Goal: Complete application form

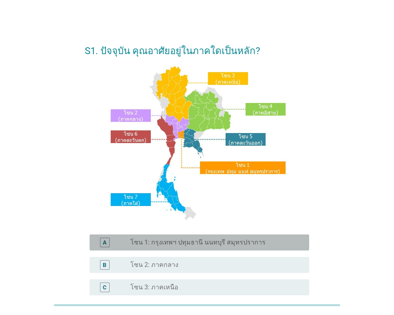
click at [197, 240] on label "โซน 1: กรุงเทพฯ ปทุมธานี นนทบุรี สมุทรปราการ" at bounding box center [197, 242] width 135 height 8
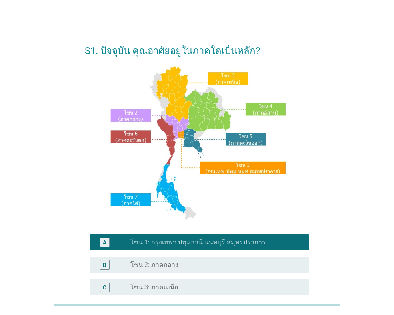
scroll to position [160, 0]
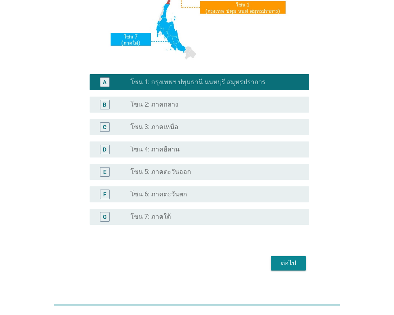
click at [286, 261] on div "ต่อไป" at bounding box center [288, 263] width 22 height 10
click at [285, 261] on div "ต่อไป" at bounding box center [197, 262] width 225 height 19
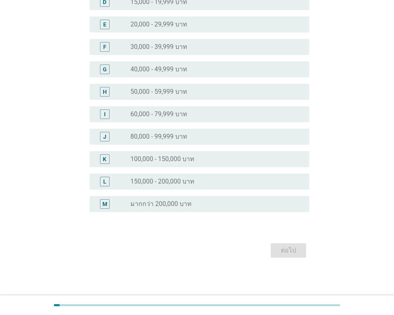
scroll to position [0, 0]
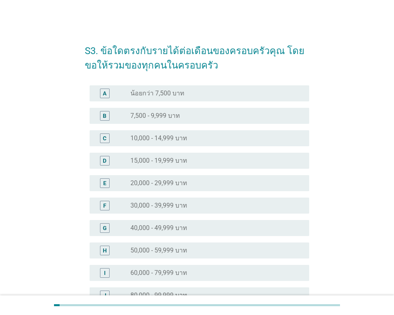
click at [208, 223] on div "radio_button_unchecked 40,000 - 49,999 บาท" at bounding box center [216, 228] width 172 height 10
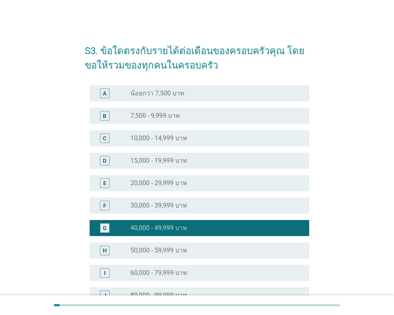
scroll to position [158, 0]
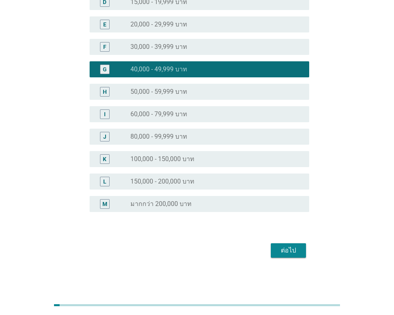
click at [285, 247] on div "ต่อไป" at bounding box center [288, 250] width 22 height 10
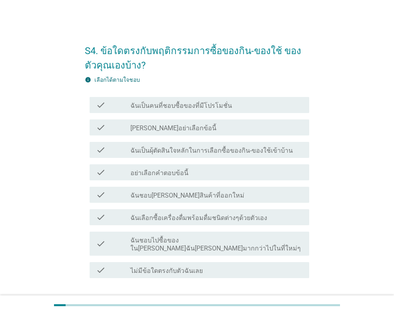
click at [256, 154] on label "ฉันเป็นผุ้ตัดสินใจหลักในการเลือกซื้อของกิน-ของใช้เข้าบ้าน" at bounding box center [211, 150] width 162 height 8
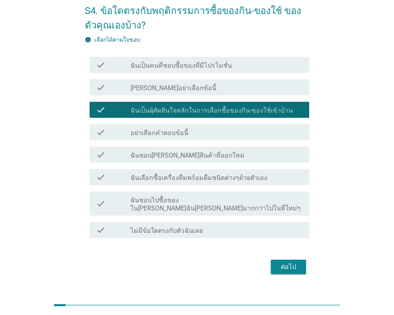
scroll to position [48, 0]
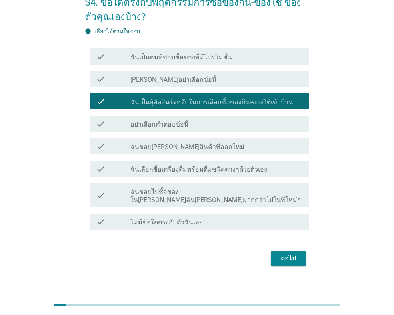
click at [243, 170] on label "ฉันเลือกซื้อเครื่องดื่มพร้อมดื่มชนิดต่างๆด้วยตัวเอง" at bounding box center [198, 169] width 137 height 8
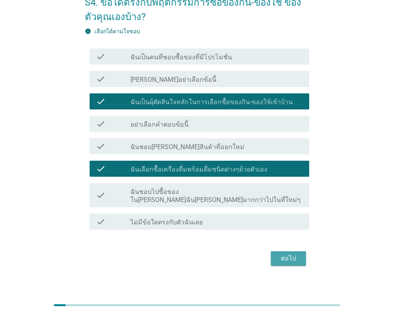
click at [283, 253] on div "ต่อไป" at bounding box center [288, 258] width 22 height 10
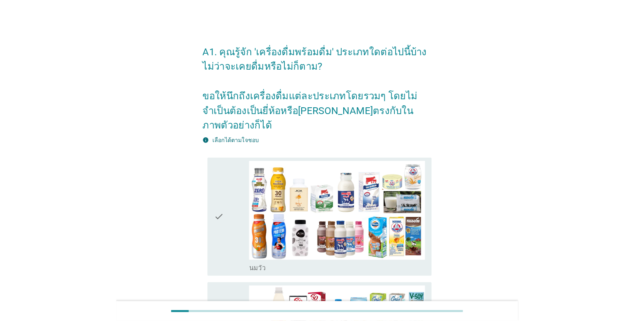
scroll to position [40, 0]
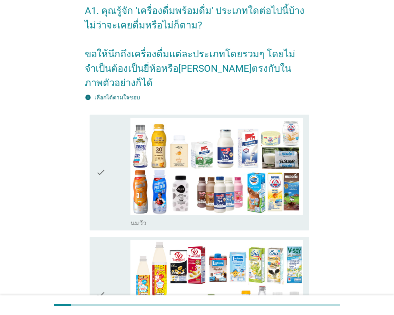
click at [111, 171] on div "check" at bounding box center [113, 172] width 34 height 109
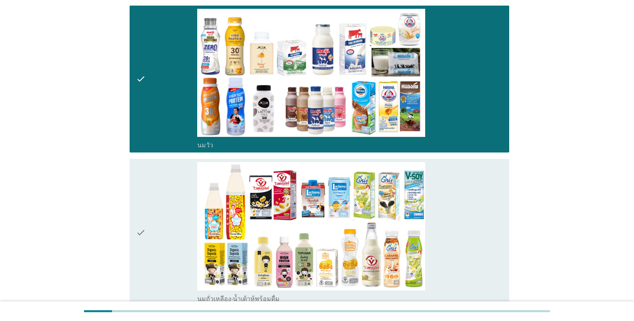
scroll to position [240, 0]
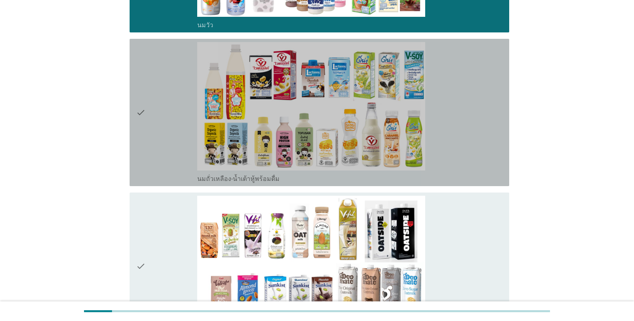
click at [165, 112] on div "check" at bounding box center [166, 112] width 61 height 141
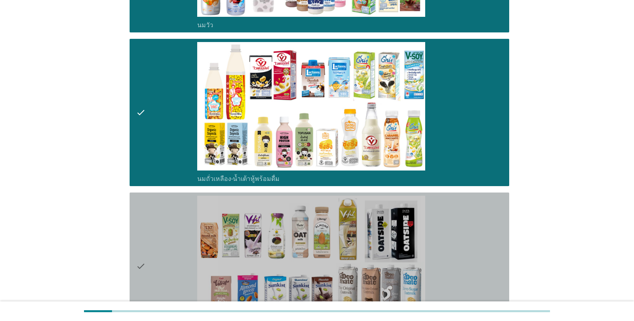
click at [167, 260] on div "check" at bounding box center [166, 266] width 61 height 141
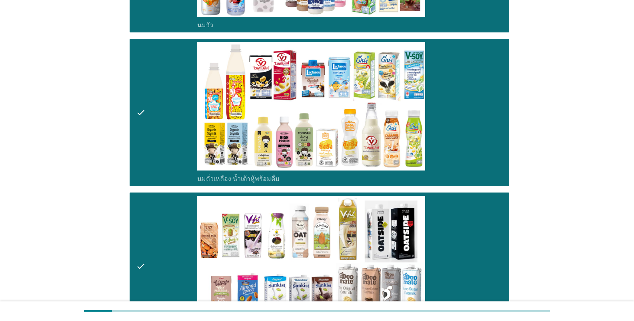
scroll to position [400, 0]
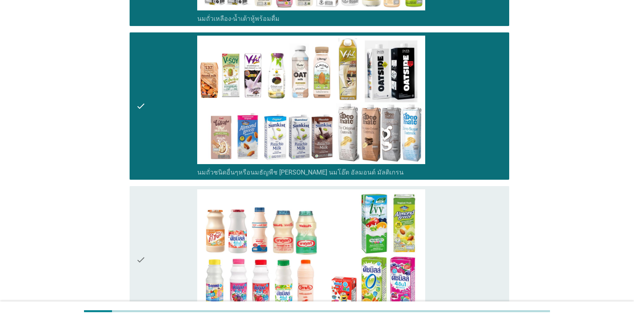
drag, startPoint x: 172, startPoint y: 233, endPoint x: 183, endPoint y: 222, distance: 15.3
click at [172, 232] on div "check" at bounding box center [166, 259] width 61 height 141
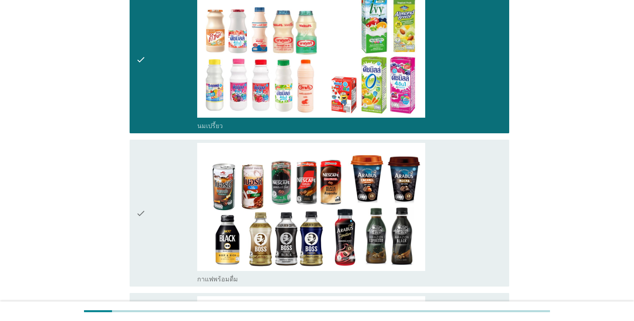
click at [177, 201] on div "check" at bounding box center [166, 213] width 61 height 141
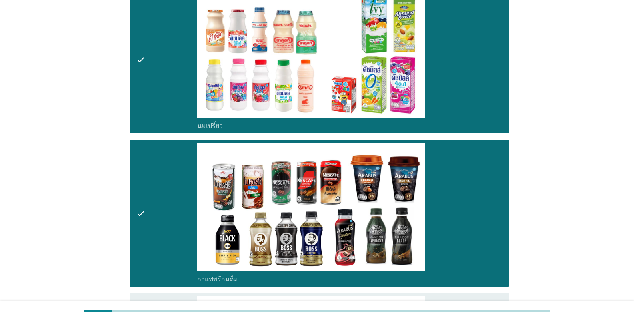
scroll to position [800, 0]
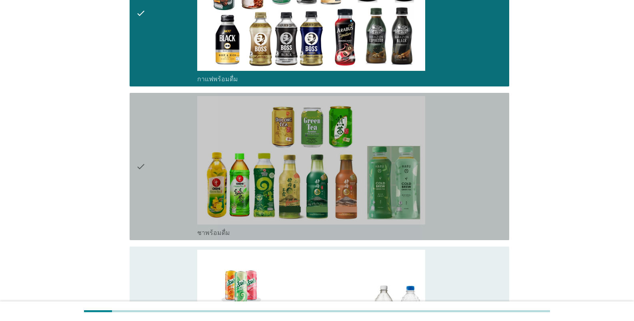
click at [172, 171] on div "check" at bounding box center [166, 166] width 61 height 141
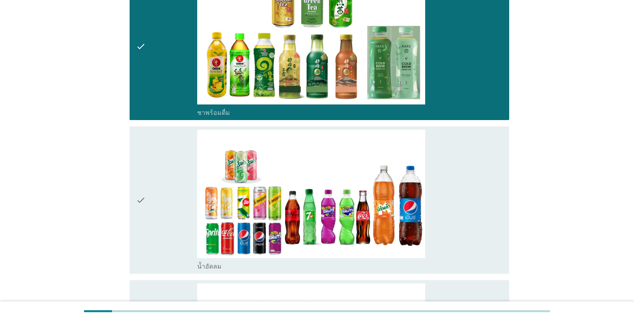
click at [164, 175] on div "check" at bounding box center [166, 200] width 61 height 141
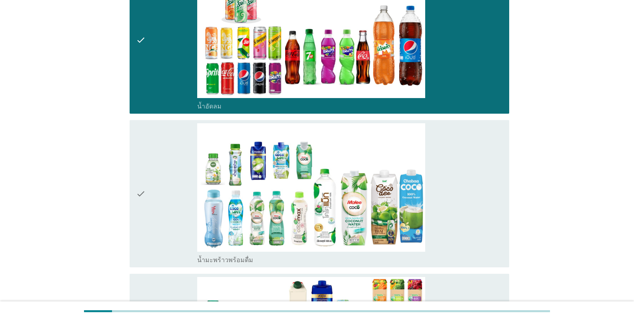
click at [175, 187] on div "check" at bounding box center [166, 193] width 61 height 141
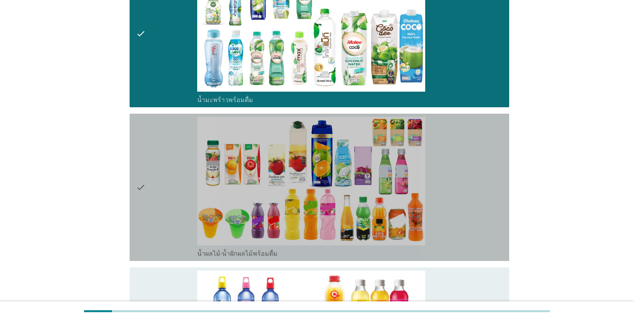
click at [176, 185] on div "check" at bounding box center [166, 187] width 61 height 141
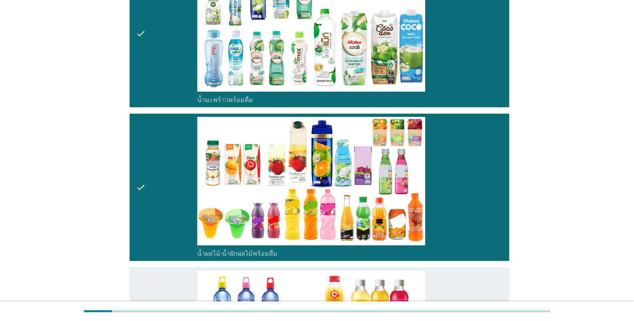
scroll to position [1441, 0]
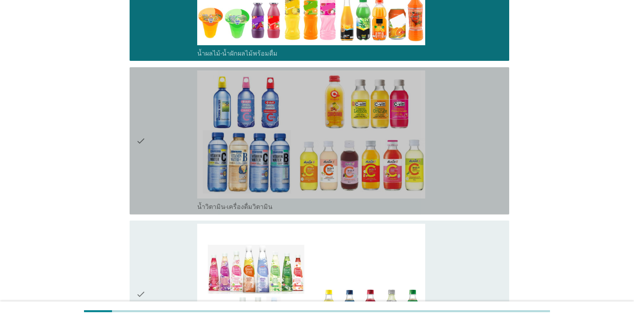
click at [174, 163] on div "check" at bounding box center [166, 140] width 61 height 141
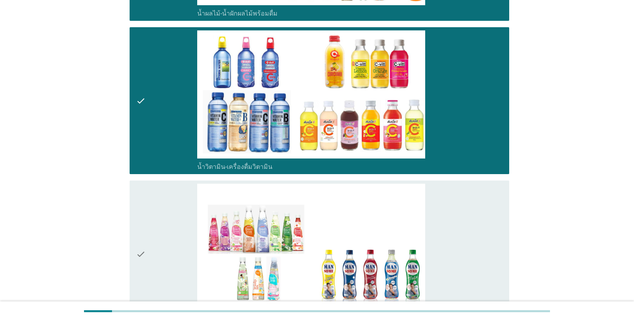
click at [181, 225] on div "check" at bounding box center [166, 254] width 61 height 141
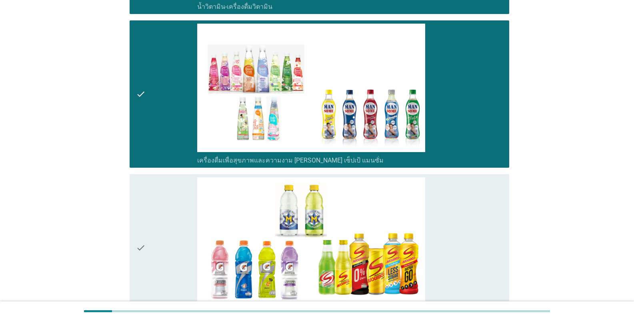
scroll to position [1681, 0]
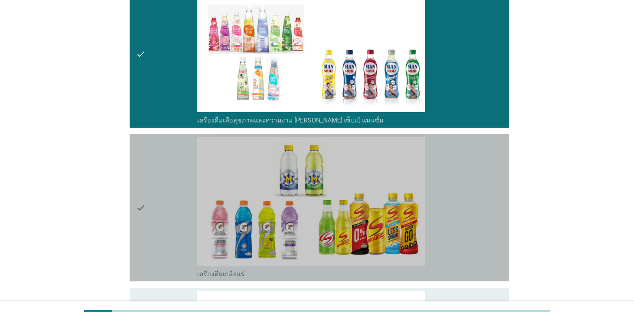
click at [180, 200] on div "check" at bounding box center [166, 207] width 61 height 141
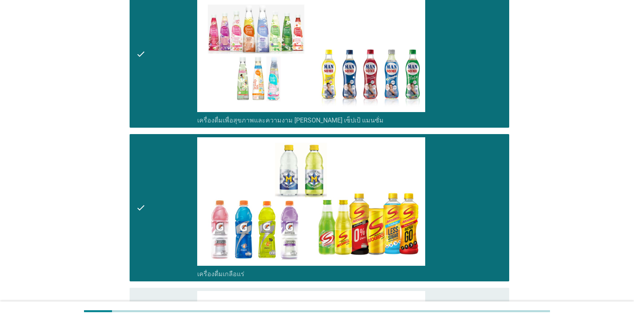
scroll to position [1841, 0]
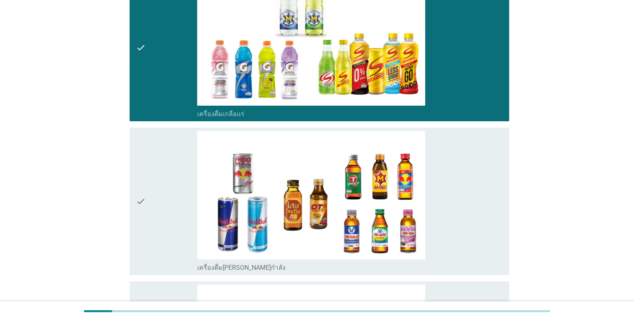
click at [180, 199] on div "check" at bounding box center [166, 201] width 61 height 141
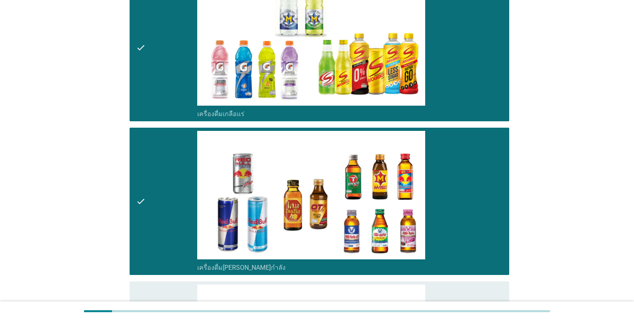
scroll to position [2041, 0]
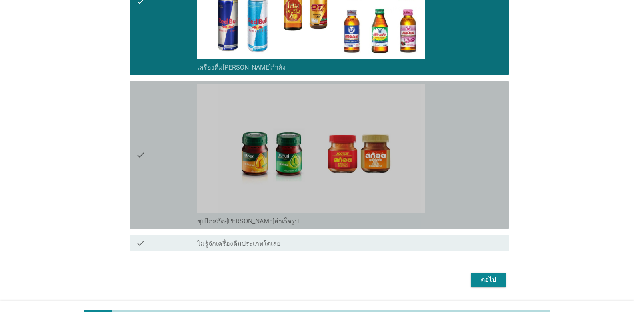
click at [167, 176] on div "check" at bounding box center [166, 154] width 61 height 141
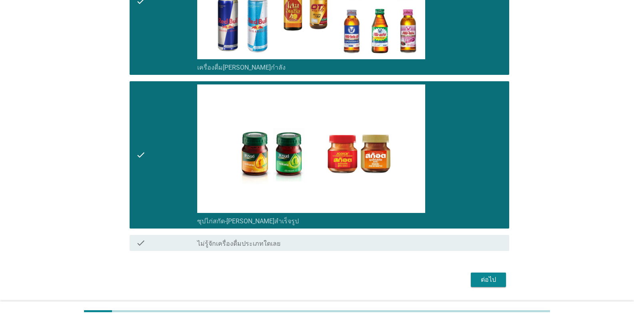
click at [394, 280] on div "ต่อไป" at bounding box center [488, 280] width 22 height 10
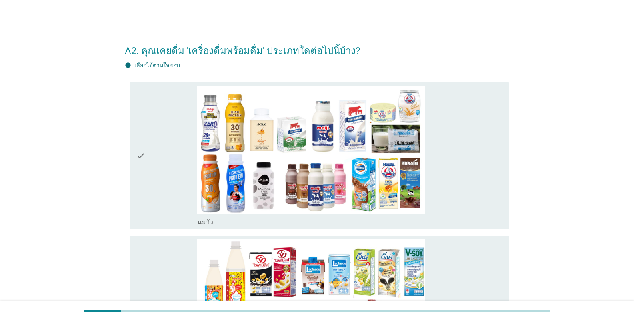
scroll to position [40, 0]
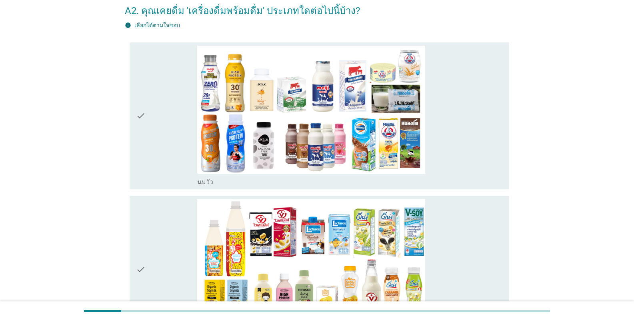
click at [183, 127] on div "check" at bounding box center [166, 116] width 61 height 141
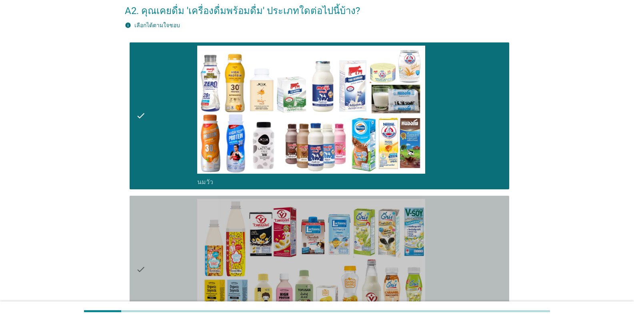
click at [167, 244] on div "check" at bounding box center [166, 269] width 61 height 141
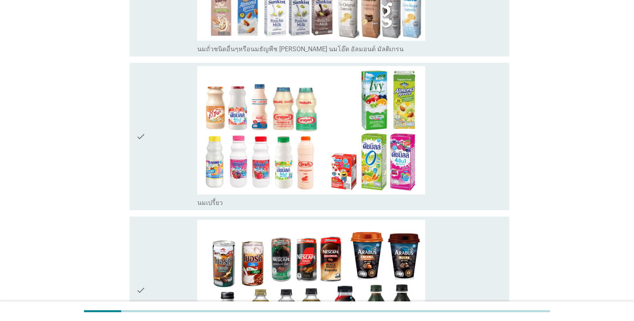
scroll to position [680, 0]
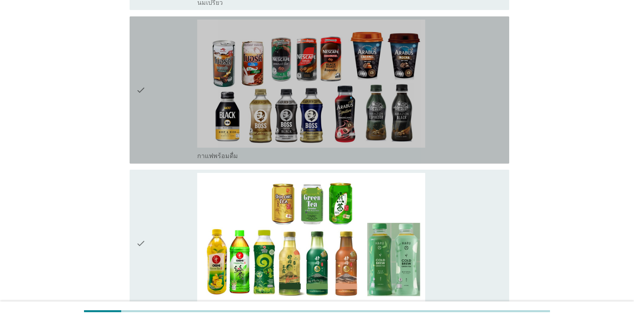
click at [166, 134] on div "check" at bounding box center [166, 90] width 61 height 141
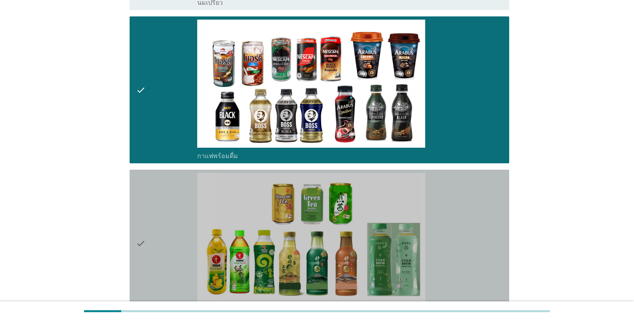
drag, startPoint x: 172, startPoint y: 222, endPoint x: 190, endPoint y: 210, distance: 21.4
click at [172, 221] on div "check" at bounding box center [166, 243] width 61 height 141
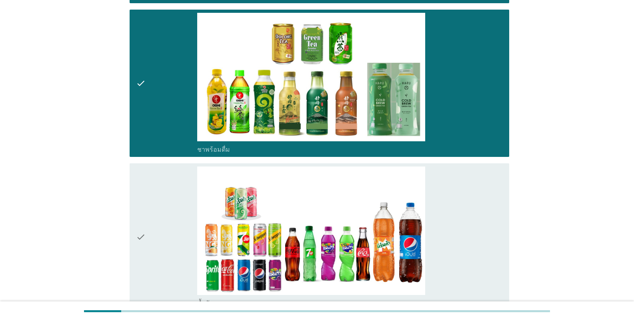
scroll to position [1000, 0]
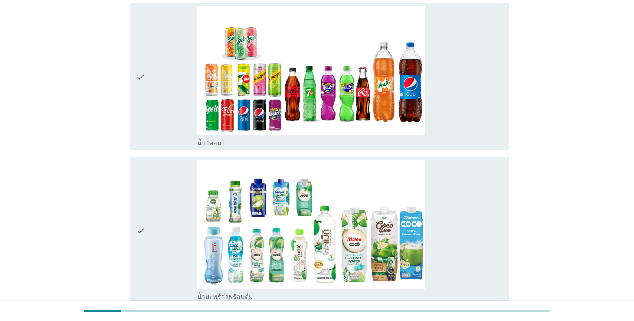
click at [176, 119] on div "check" at bounding box center [166, 76] width 61 height 141
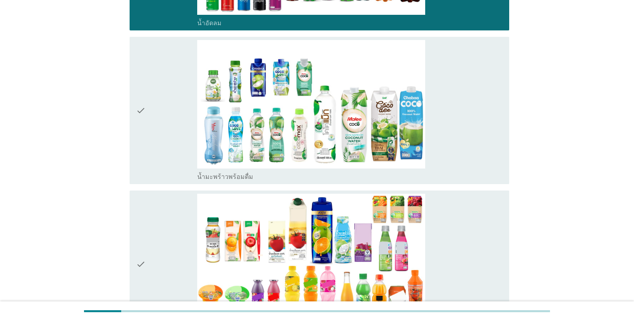
scroll to position [1201, 0]
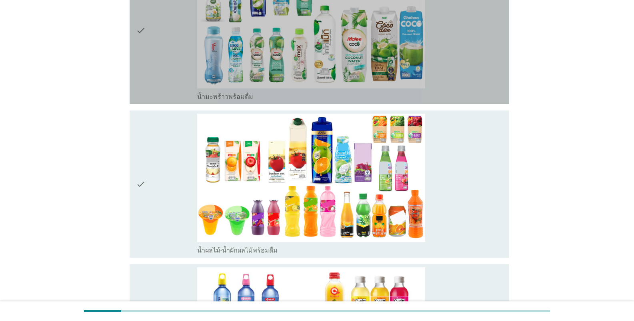
click at [161, 75] on div "check" at bounding box center [166, 30] width 61 height 141
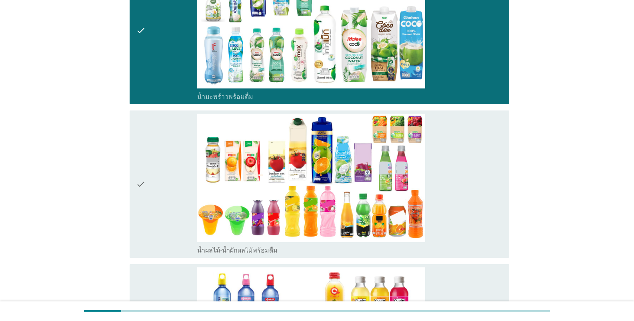
click at [168, 172] on div "check" at bounding box center [166, 184] width 61 height 141
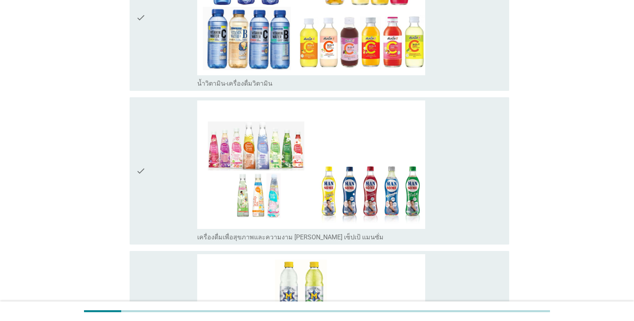
scroll to position [1721, 0]
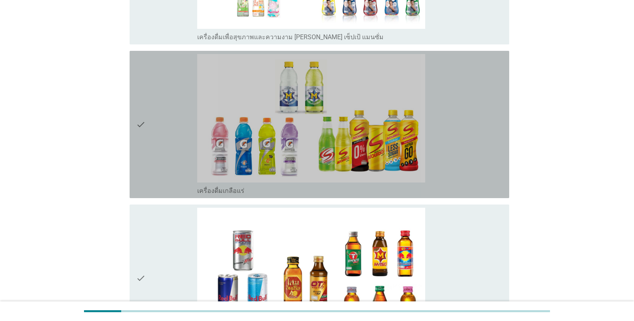
click at [152, 139] on div "check" at bounding box center [166, 124] width 61 height 141
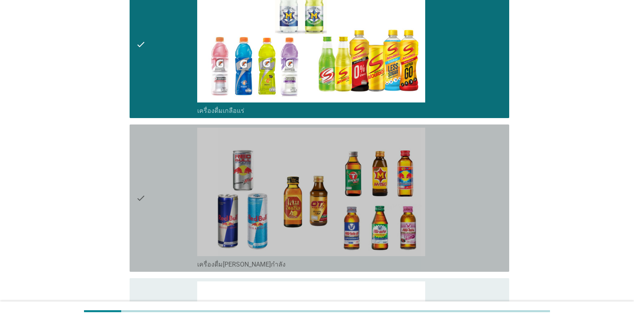
click at [166, 165] on div "check" at bounding box center [166, 198] width 61 height 141
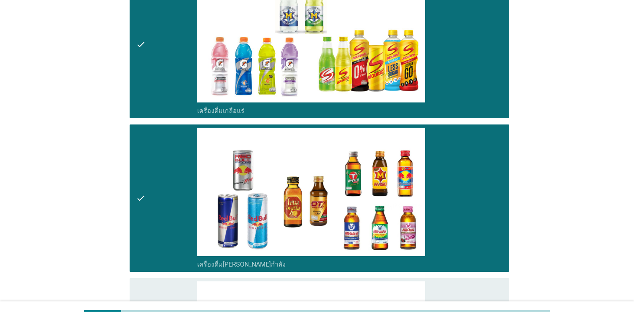
scroll to position [1961, 0]
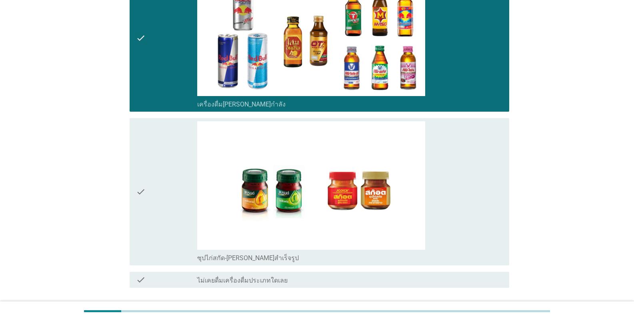
click at [166, 198] on div "check" at bounding box center [166, 191] width 61 height 141
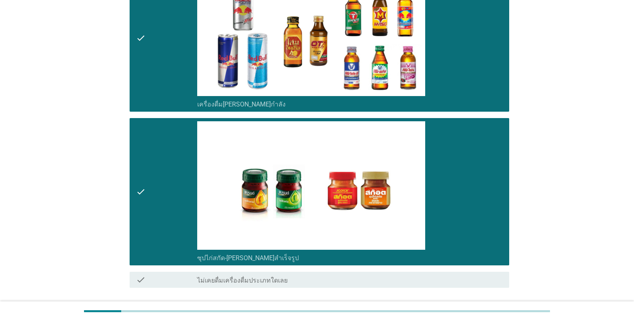
scroll to position [2021, 0]
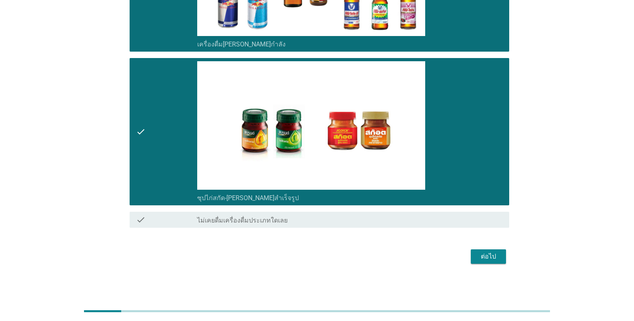
click at [394, 257] on div "ต่อไป" at bounding box center [488, 257] width 22 height 10
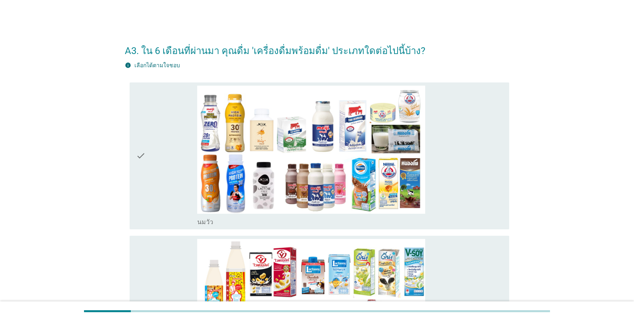
scroll to position [80, 0]
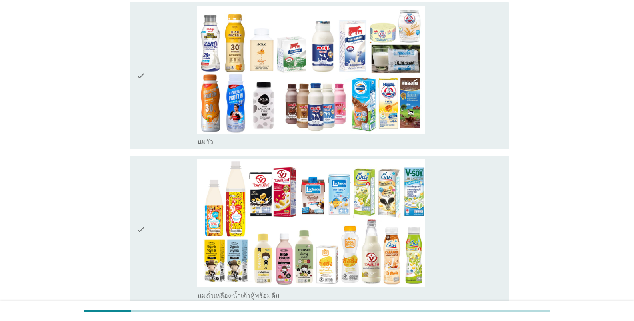
click at [186, 125] on div "check" at bounding box center [166, 76] width 61 height 141
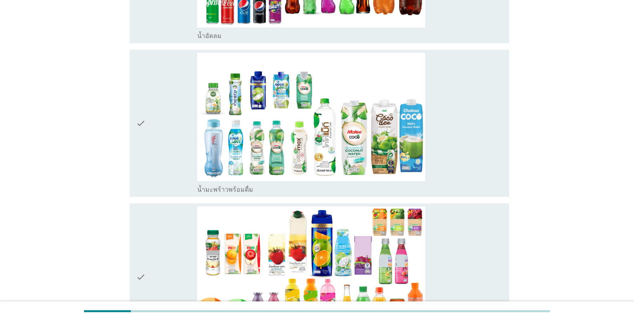
scroll to position [920, 0]
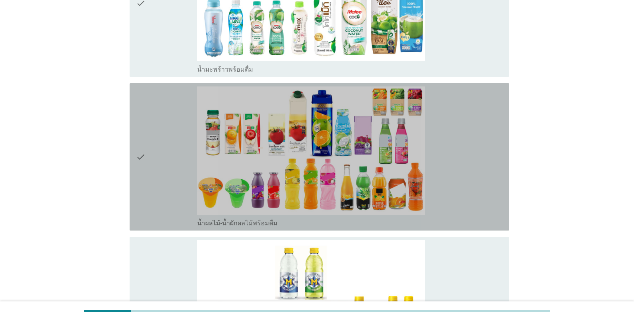
click at [159, 144] on div "check" at bounding box center [166, 156] width 61 height 141
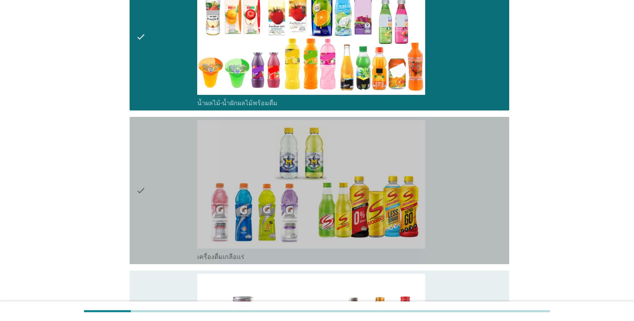
click at [170, 174] on div "check" at bounding box center [166, 190] width 61 height 141
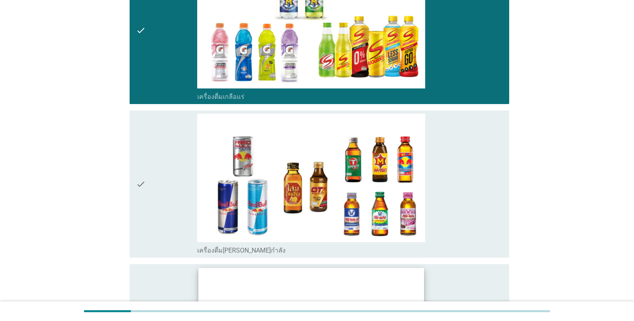
scroll to position [1401, 0]
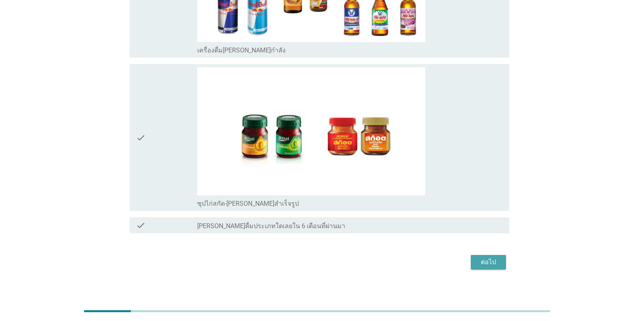
click at [394, 260] on div "ต่อไป" at bounding box center [488, 262] width 22 height 10
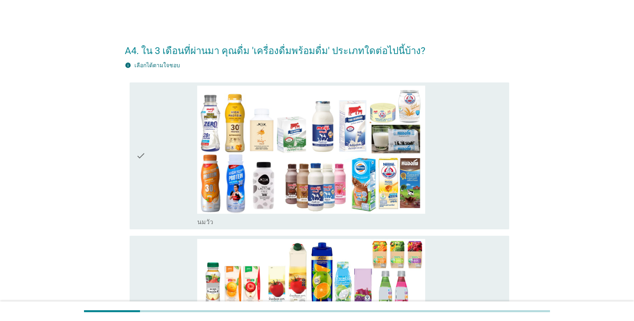
scroll to position [80, 0]
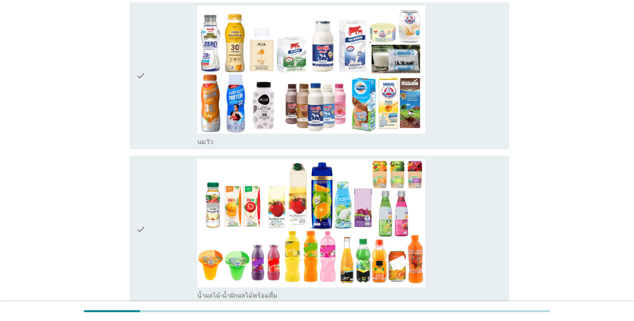
click at [170, 109] on div "check" at bounding box center [166, 76] width 61 height 141
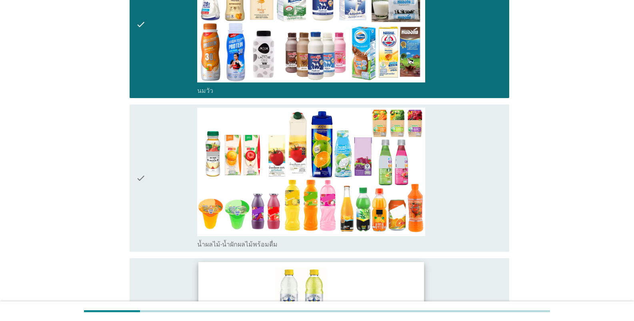
scroll to position [211, 0]
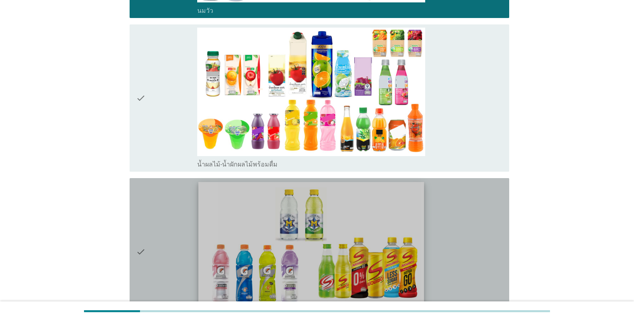
drag, startPoint x: 175, startPoint y: 197, endPoint x: 208, endPoint y: 194, distance: 33.4
click at [175, 197] on div "check" at bounding box center [166, 251] width 61 height 141
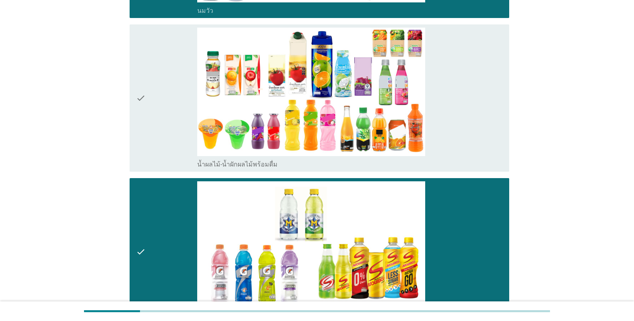
scroll to position [331, 0]
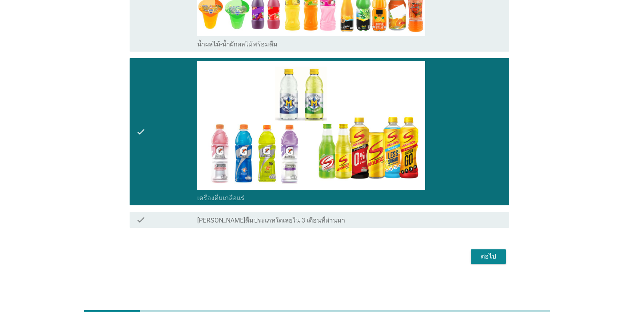
click at [394, 259] on div "ต่อไป" at bounding box center [488, 257] width 22 height 10
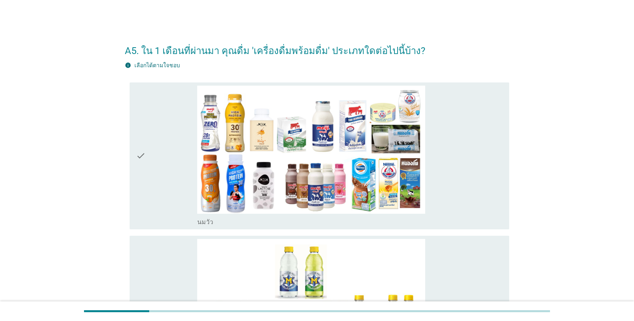
scroll to position [40, 0]
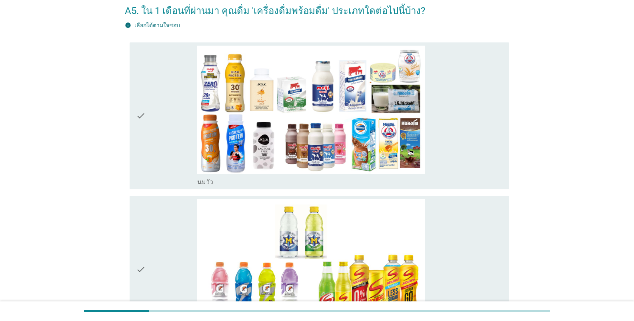
click at [174, 136] on div "check" at bounding box center [166, 116] width 61 height 141
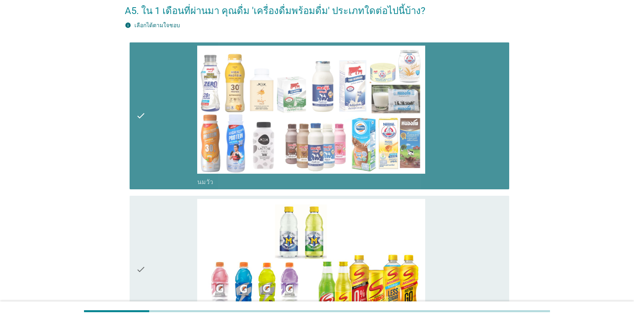
scroll to position [178, 0]
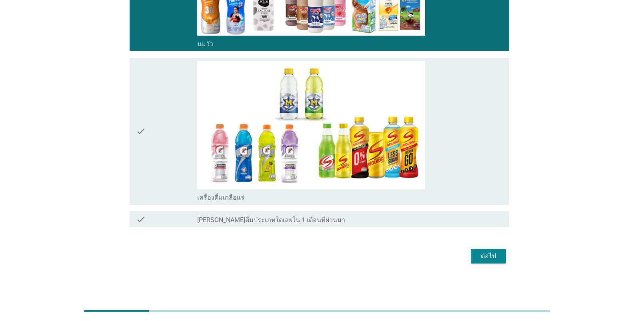
click at [176, 136] on div "check" at bounding box center [166, 131] width 61 height 141
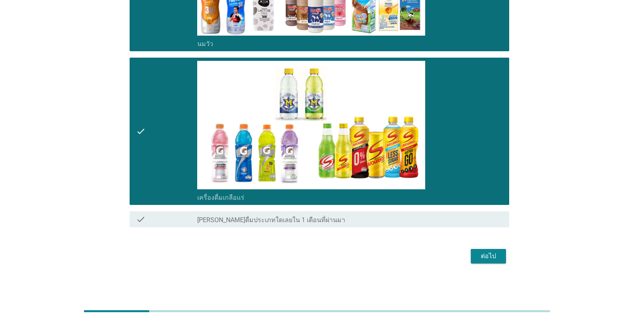
click at [394, 245] on form "A5. ใน 1 เดือนที่ผ่านมา คุณดื่ม 'เครื่องดื่มพร้อมดื่ม' ประเภทใดต่อไปนี้บ้าง? in…" at bounding box center [317, 62] width 385 height 409
click at [394, 259] on div "ต่อไป" at bounding box center [488, 256] width 22 height 10
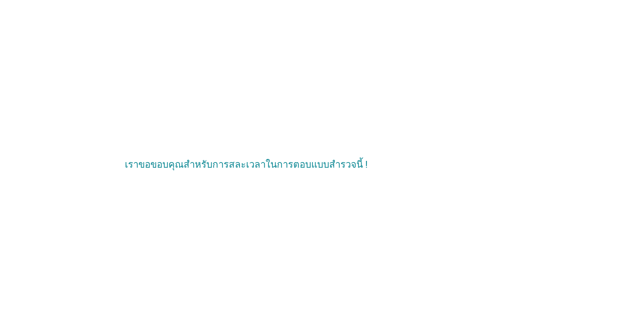
scroll to position [0, 0]
